Goal: Task Accomplishment & Management: Use online tool/utility

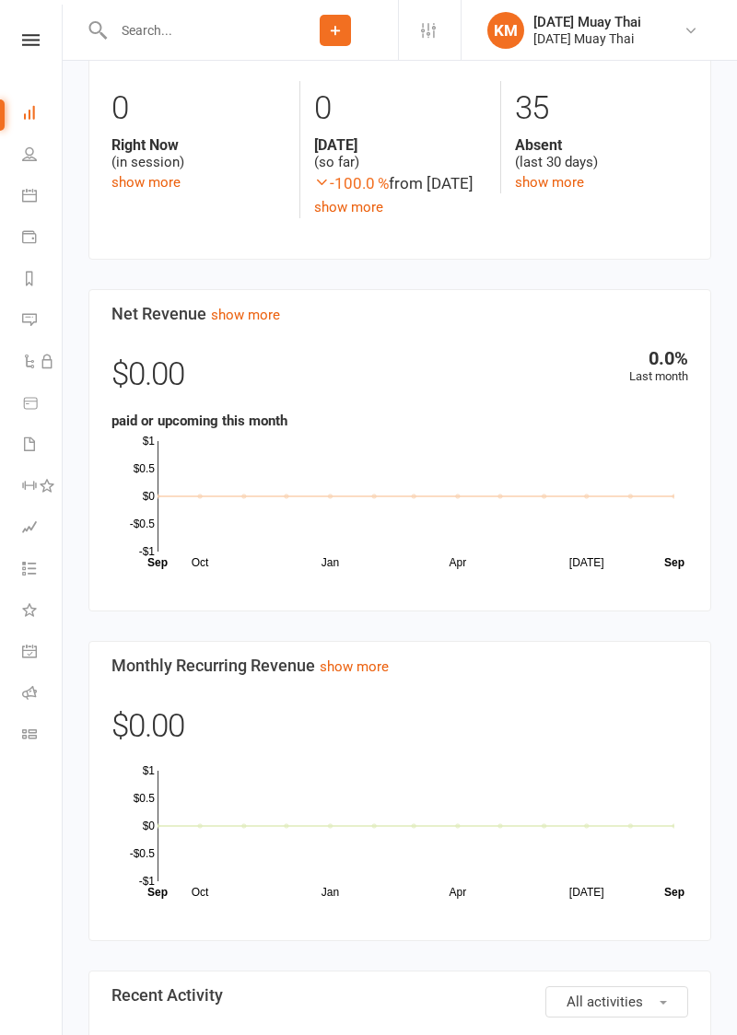
scroll to position [1111, 0]
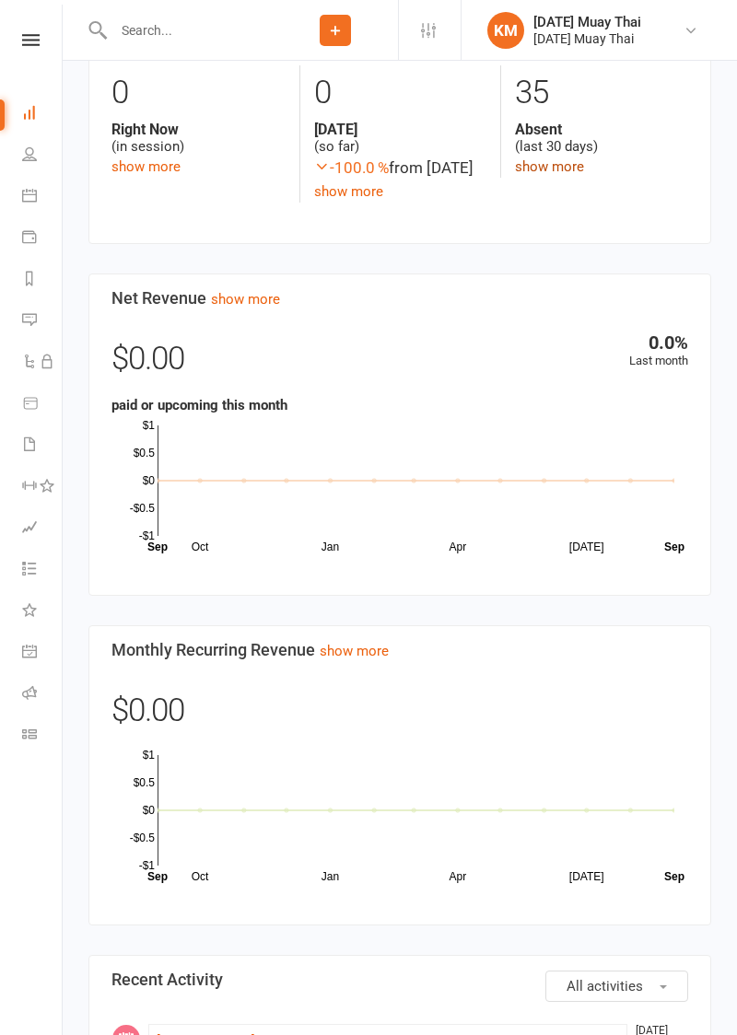
click at [540, 169] on link "show more" at bounding box center [549, 166] width 69 height 17
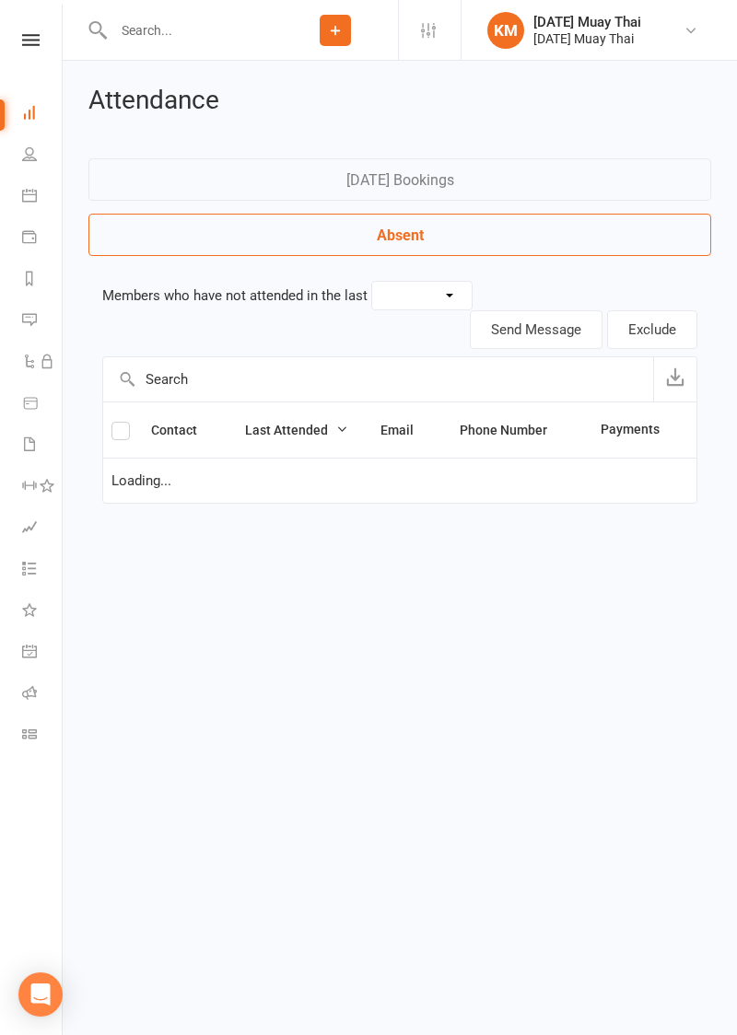
select select "30"
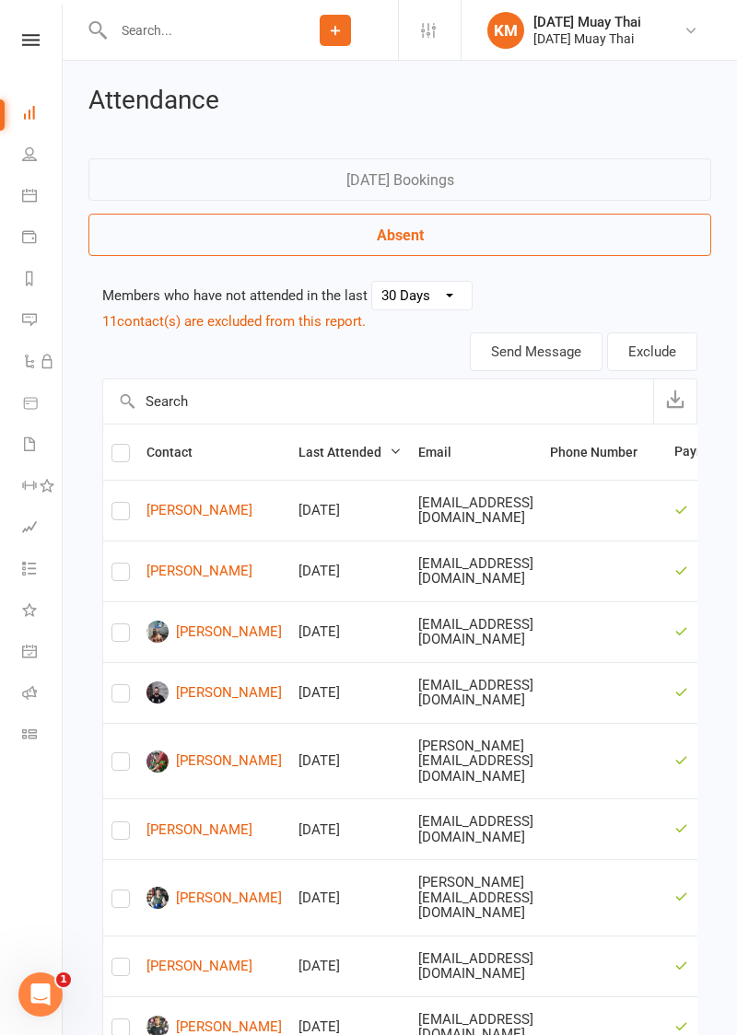
scroll to position [1526, 0]
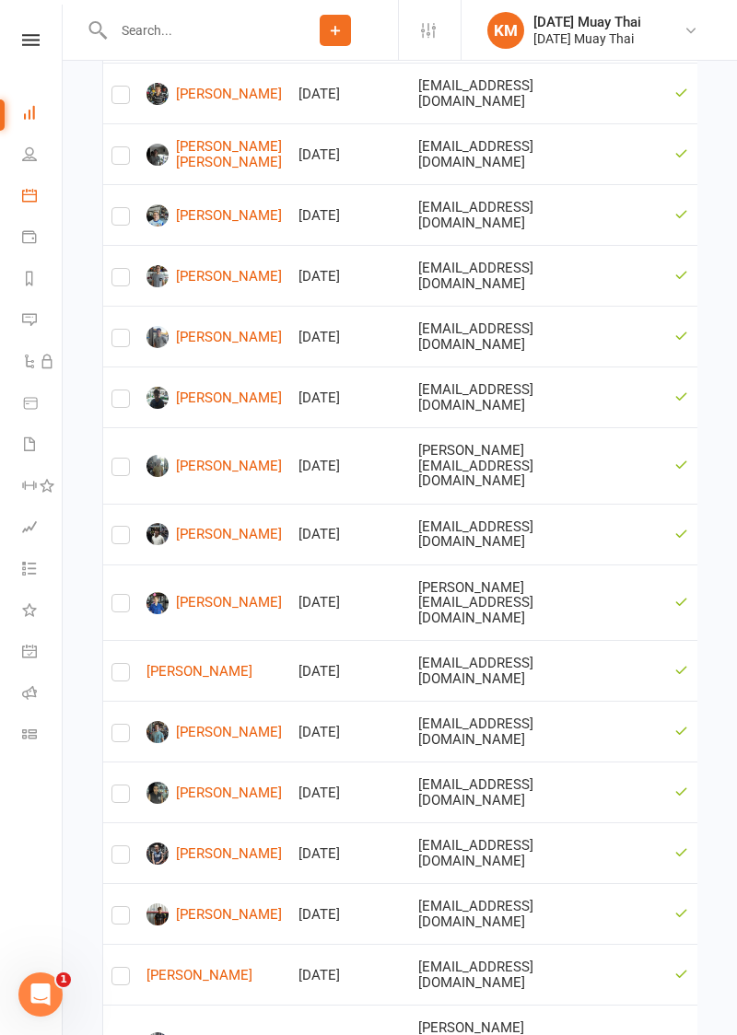
click at [22, 192] on icon at bounding box center [29, 195] width 15 height 15
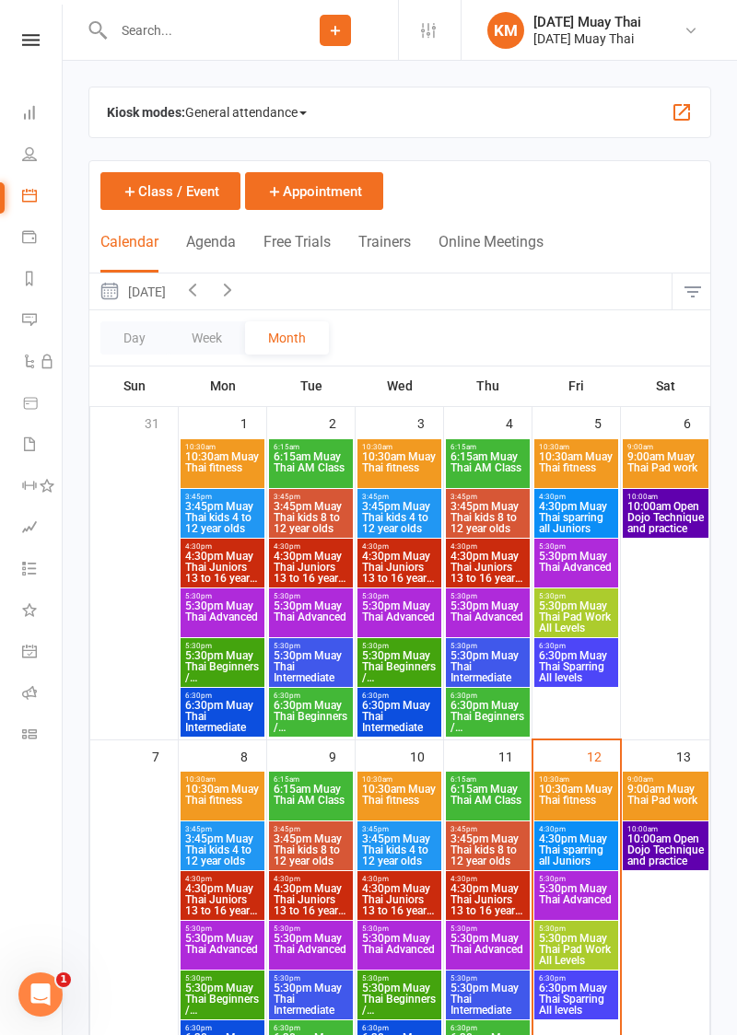
click at [561, 797] on span "10:30am Muay Thai fitness" at bounding box center [576, 800] width 76 height 33
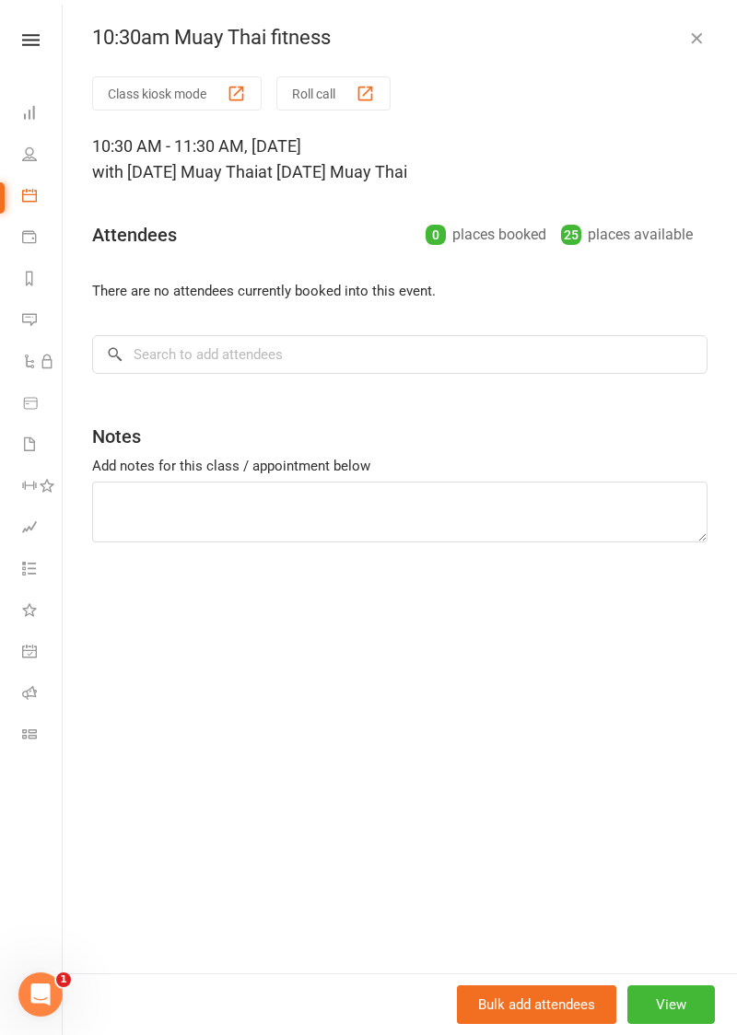
click at [136, 99] on button "Class kiosk mode" at bounding box center [176, 93] width 169 height 34
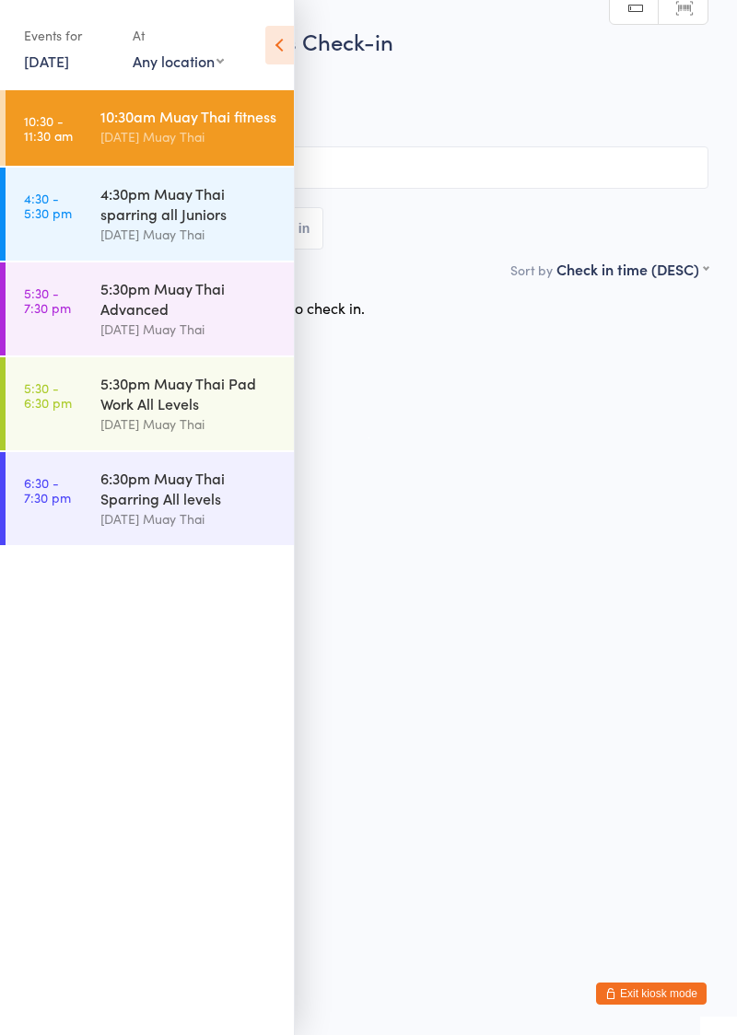
click at [269, 37] on icon at bounding box center [279, 45] width 29 height 39
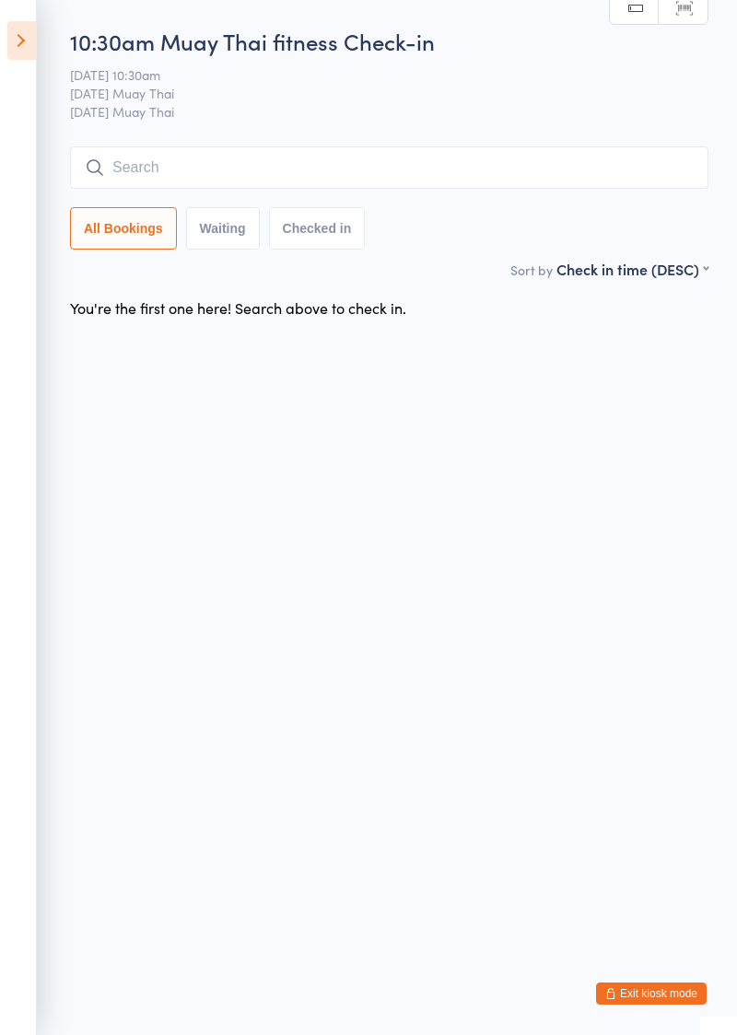
click at [246, 162] on input "search" at bounding box center [389, 167] width 638 height 42
type input "Jack smith"
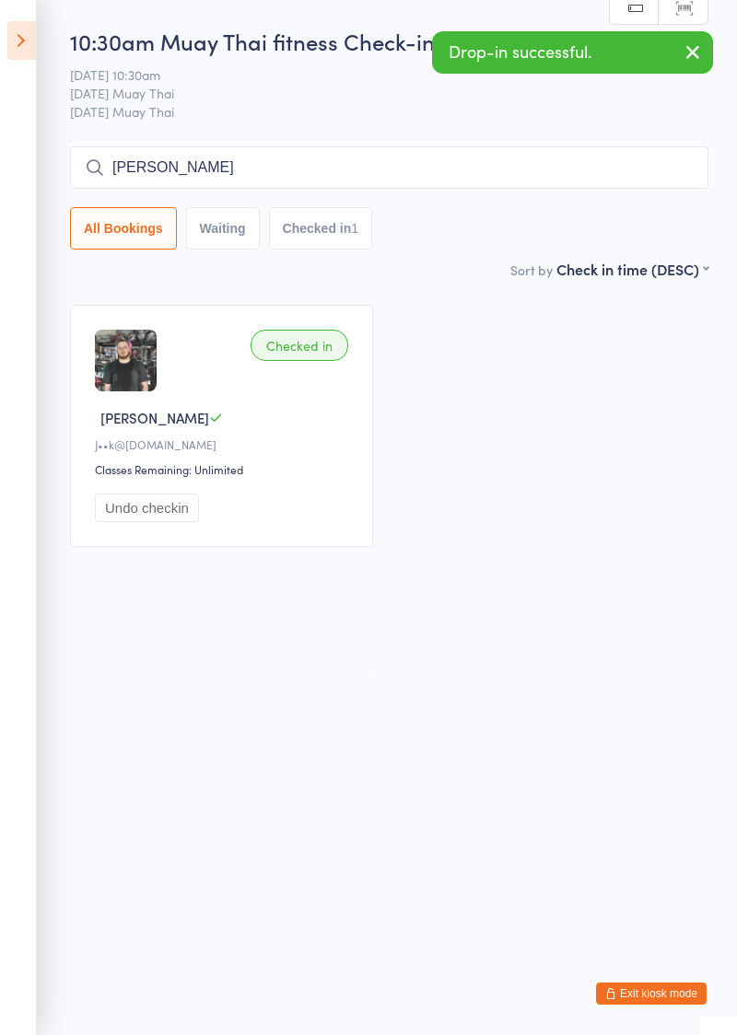
type input "Jared"
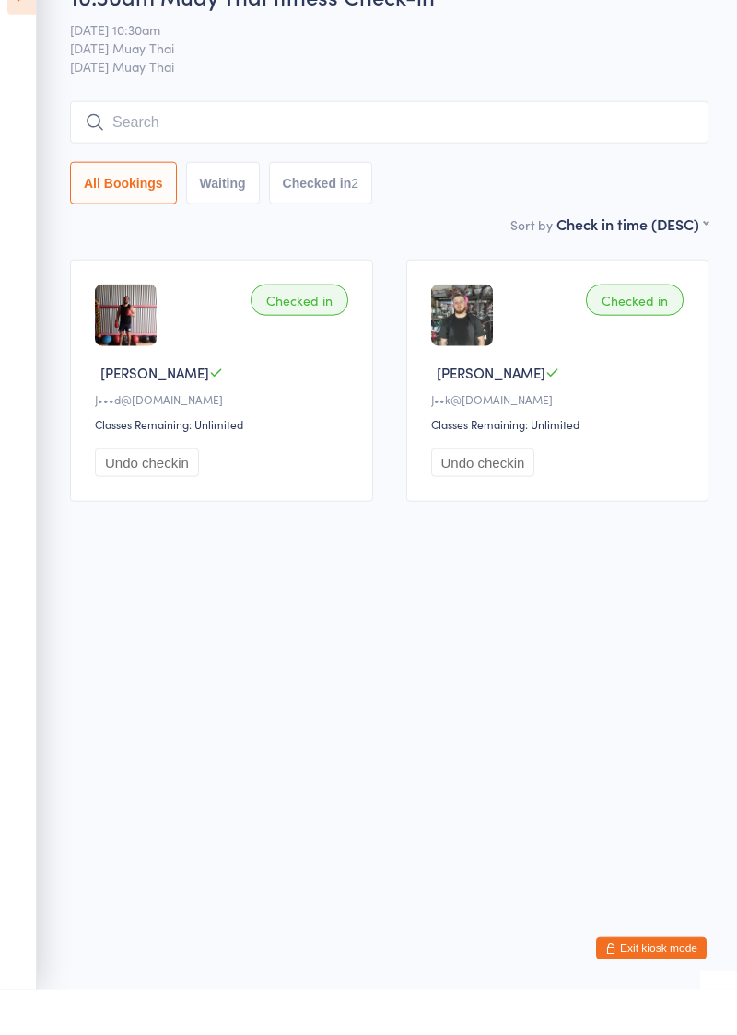
click at [80, 94] on span "[DATE] Muay Thai" at bounding box center [375, 93] width 610 height 18
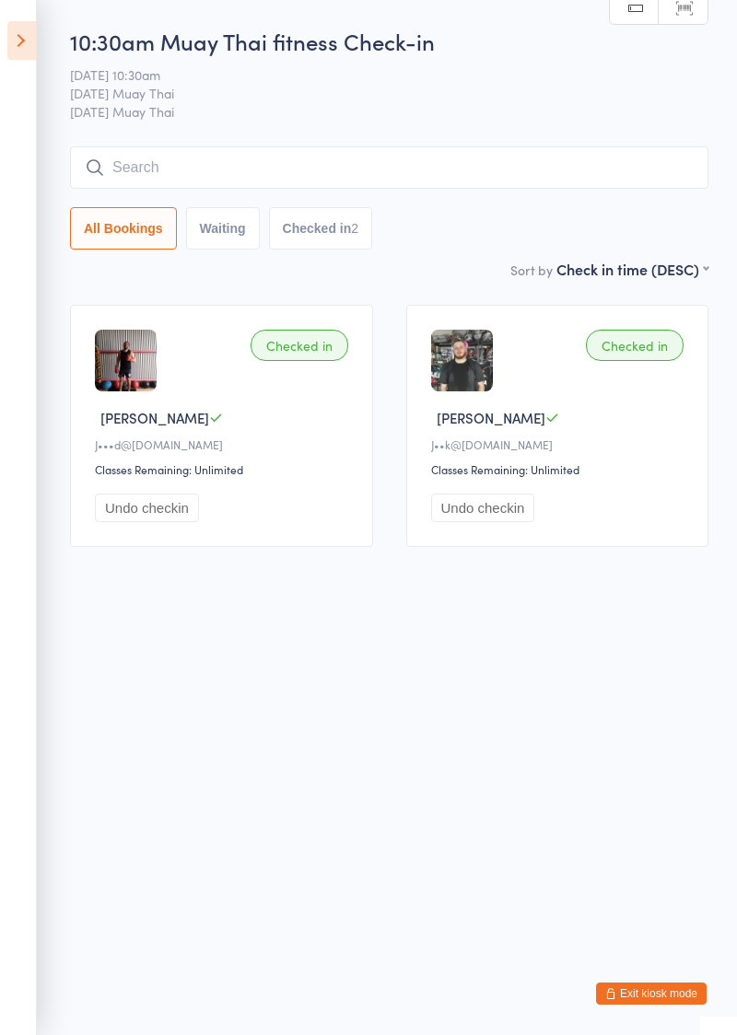
click at [667, 994] on button "Exit kiosk mode" at bounding box center [651, 994] width 111 height 22
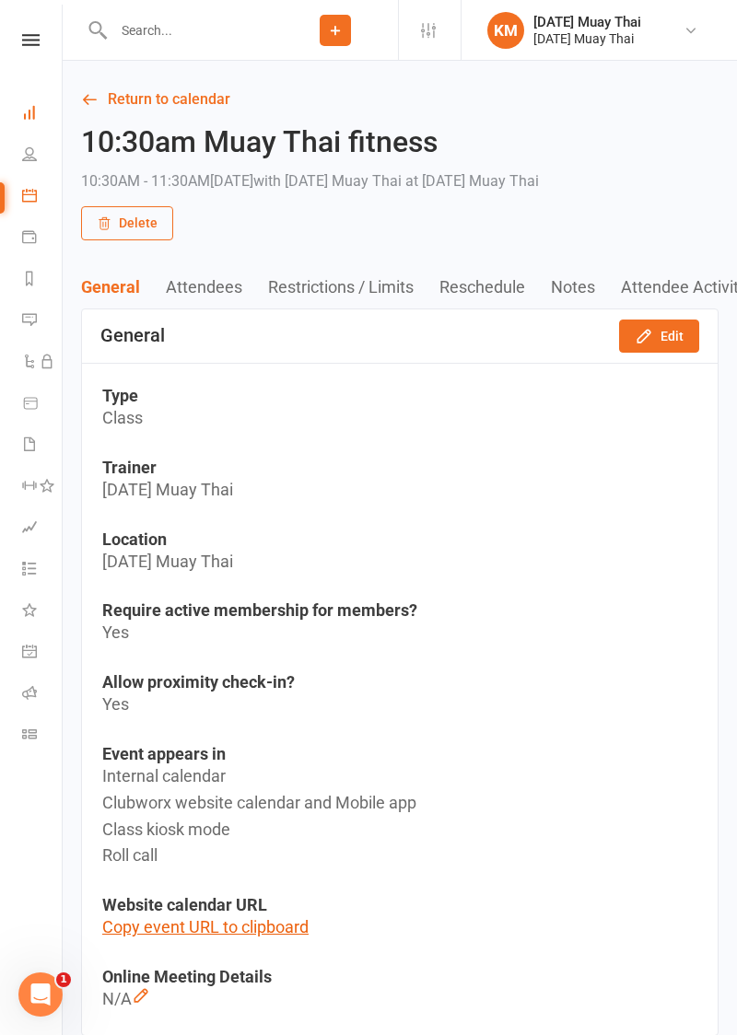
click at [24, 111] on icon at bounding box center [29, 112] width 15 height 15
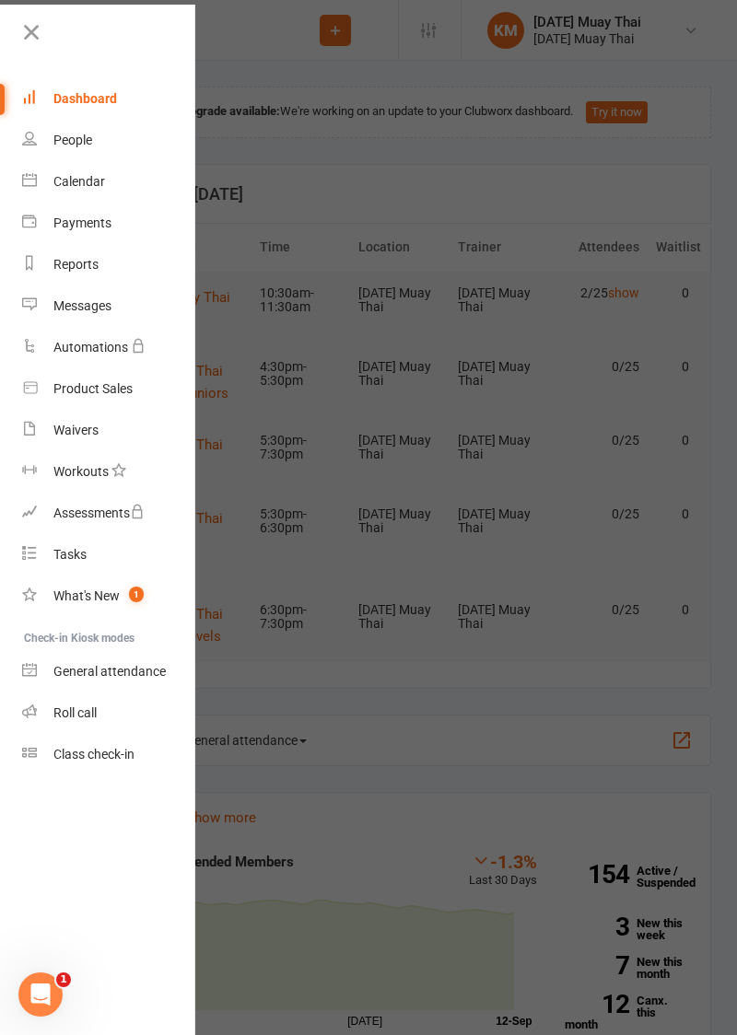
click at [32, 33] on icon at bounding box center [31, 32] width 26 height 26
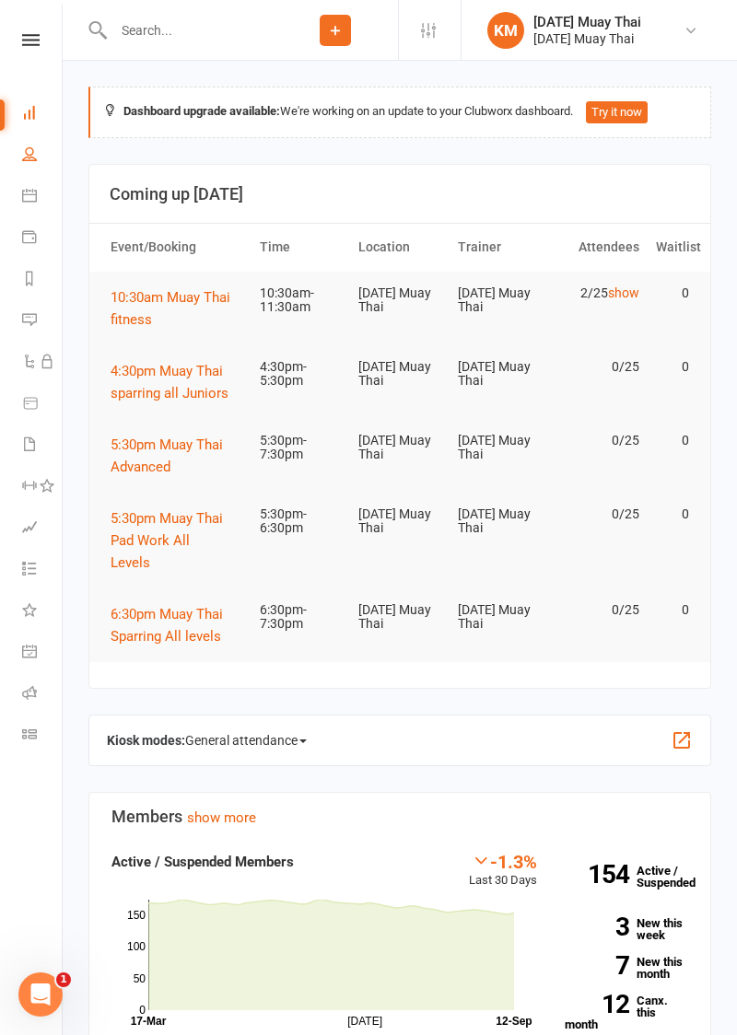
click at [33, 135] on link "People" at bounding box center [42, 155] width 41 height 41
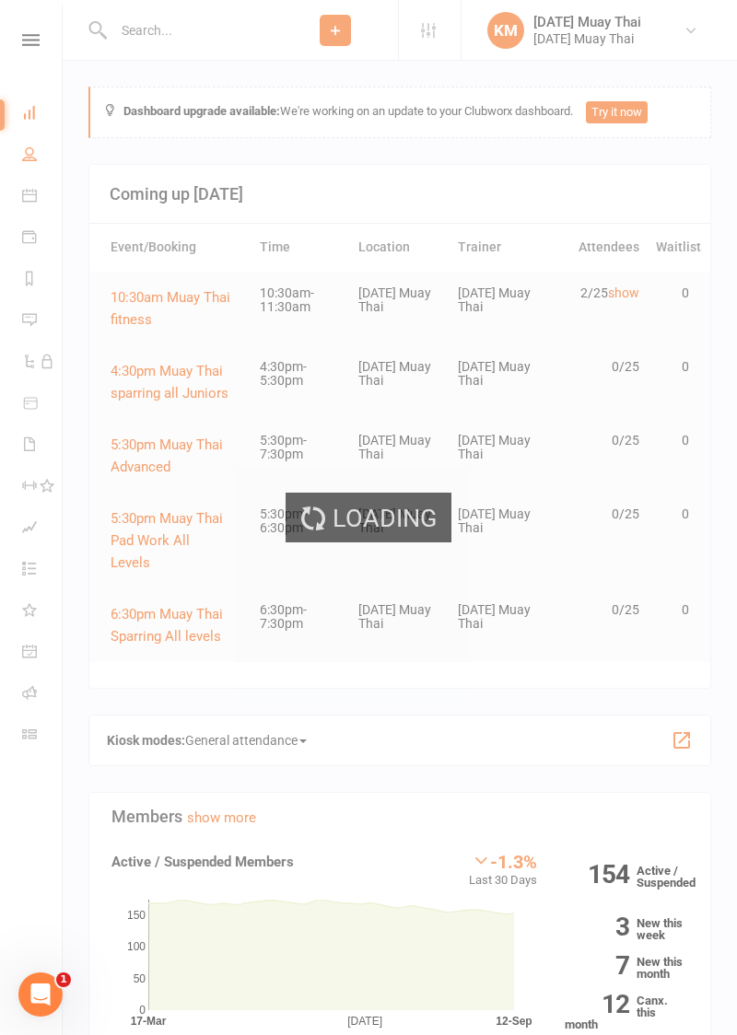
select select "100"
